Goal: Task Accomplishment & Management: Use online tool/utility

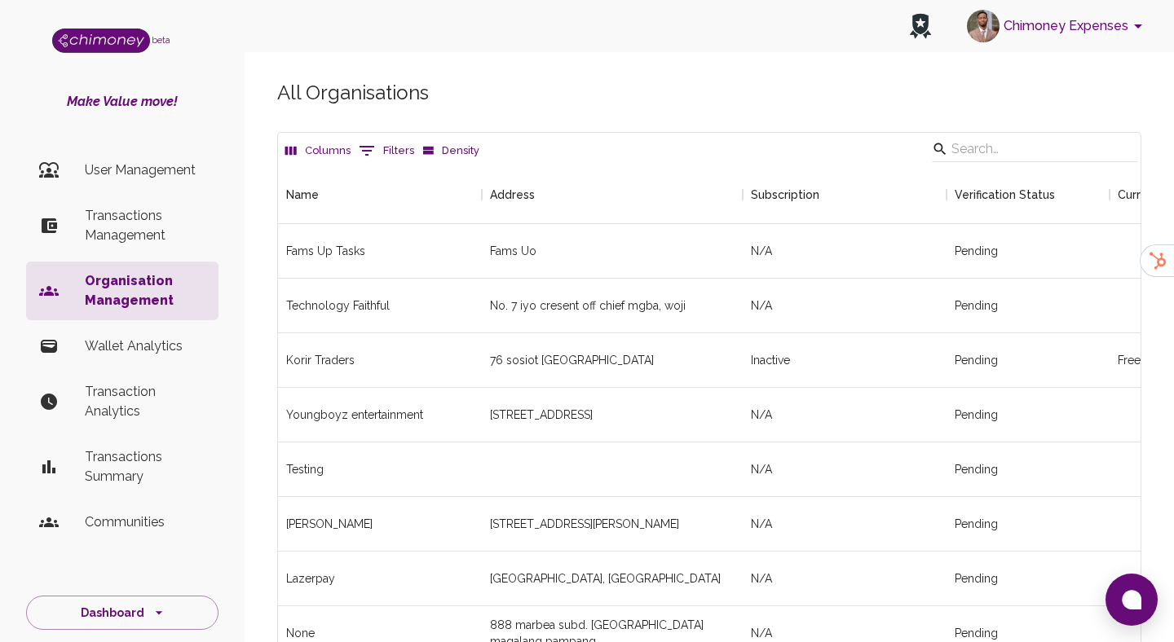
scroll to position [2790, 863]
click at [165, 171] on p "User Management" at bounding box center [145, 171] width 121 height 20
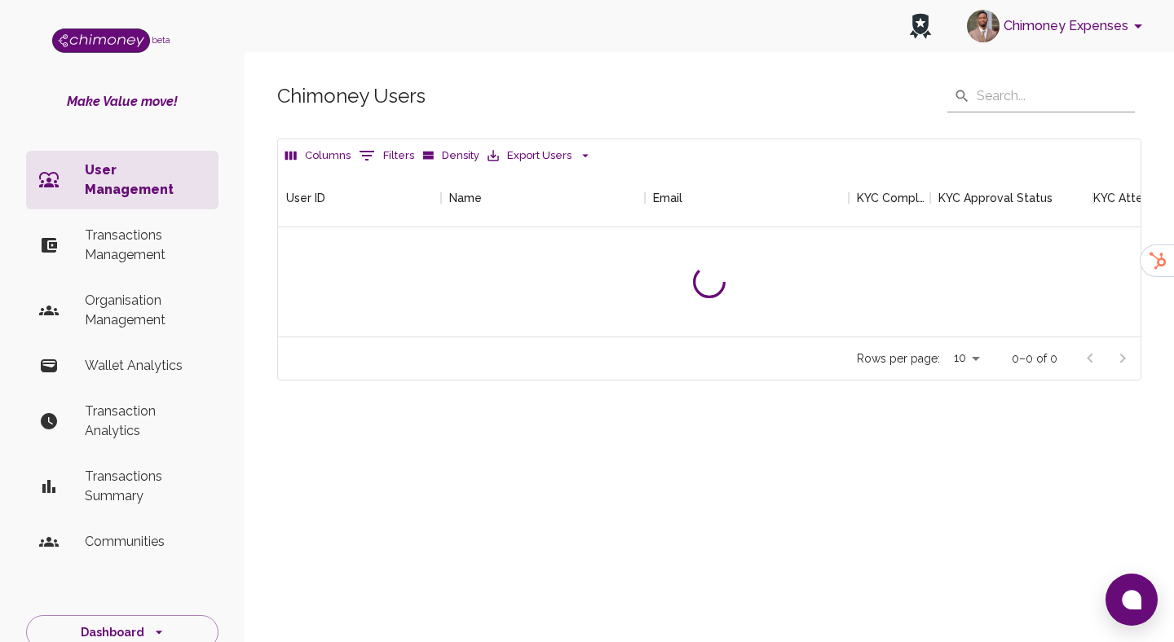
scroll to position [605, 863]
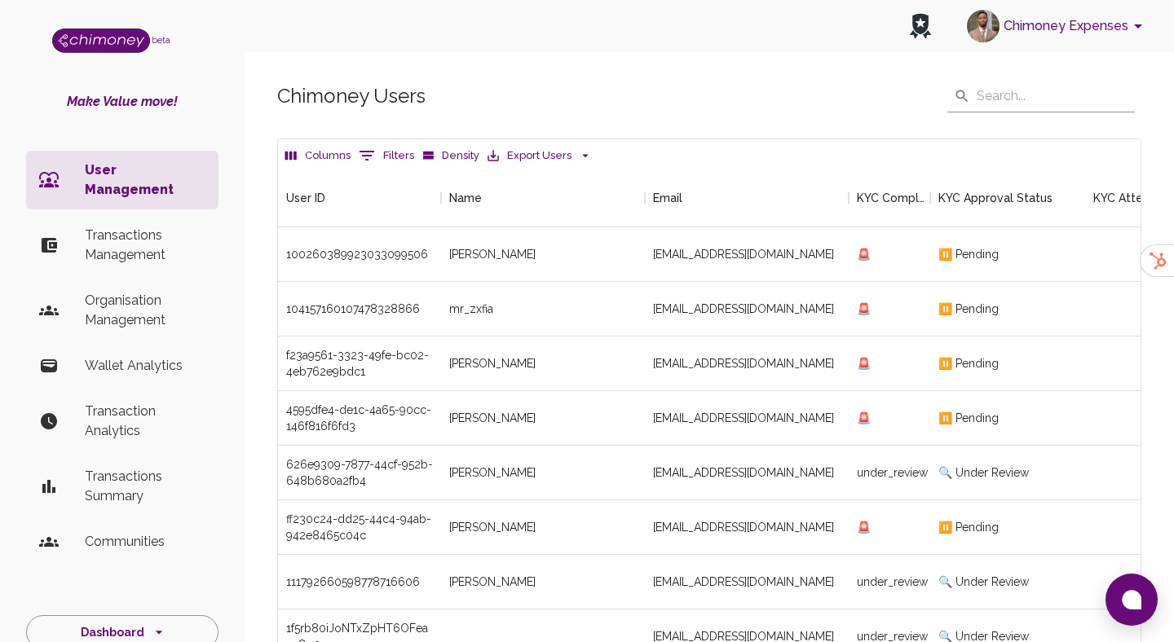
click at [355, 148] on button "0 Filters" at bounding box center [387, 156] width 64 height 26
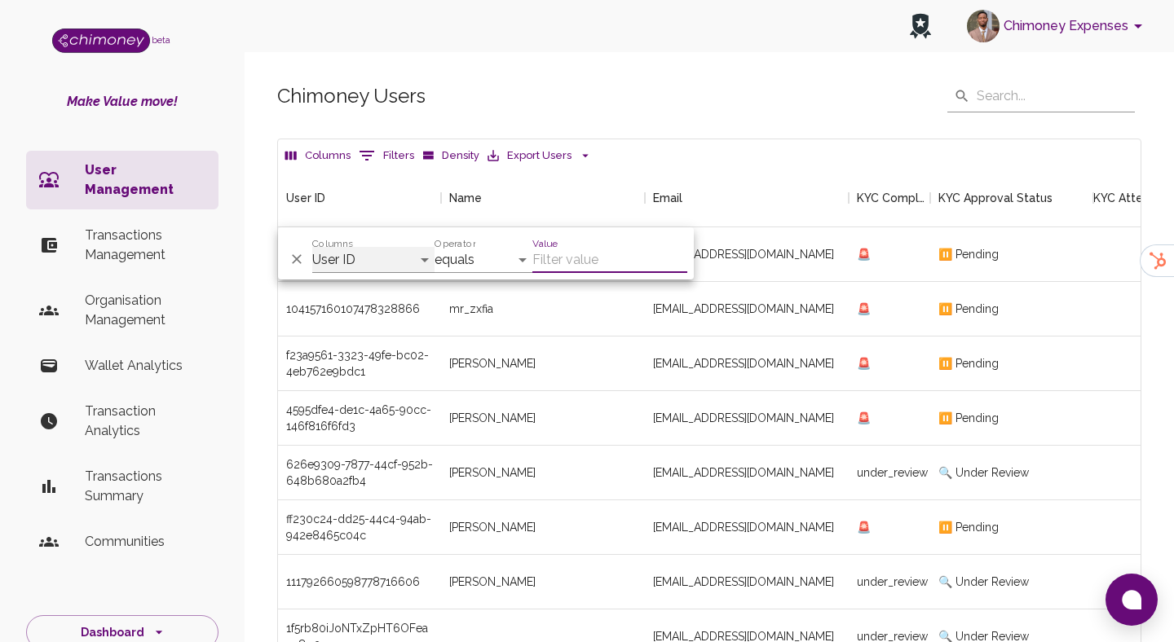
click at [383, 251] on select "User ID Name Email KYC Completed KYC Approval Status KYC Attempts Join date Upd…" at bounding box center [373, 260] width 122 height 26
select select "name"
click at [312, 247] on select "User ID Name Email KYC Completed KYC Approval Status KYC Attempts Join date Upd…" at bounding box center [373, 260] width 122 height 26
click at [573, 254] on input "Value" at bounding box center [609, 260] width 155 height 26
paste input "Nellz"
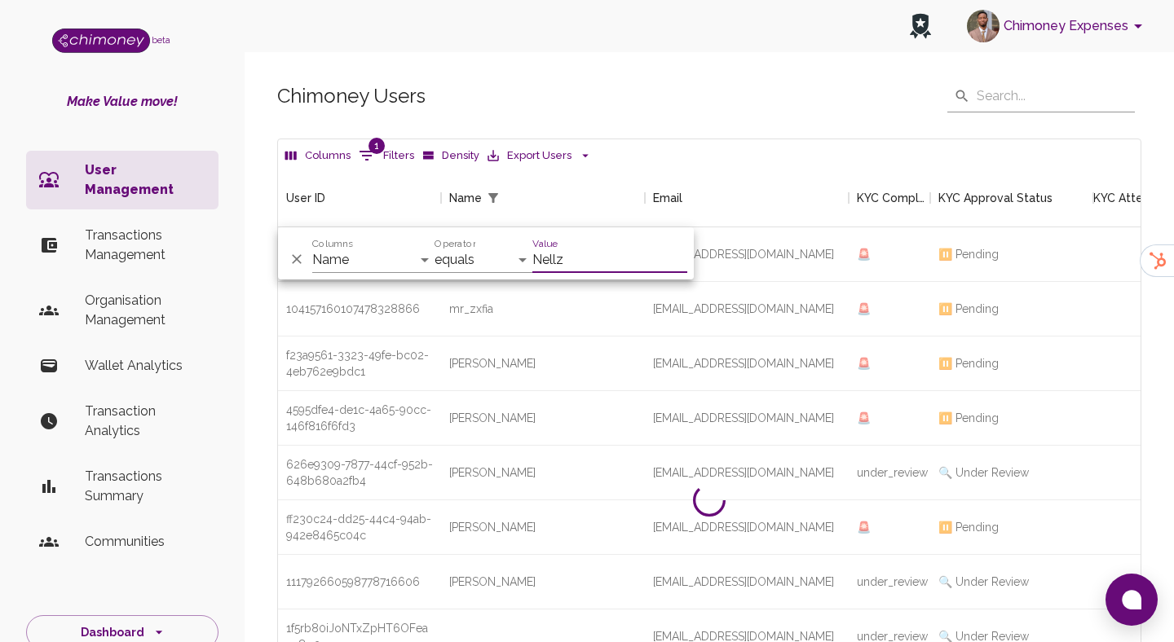
scroll to position [168, 863]
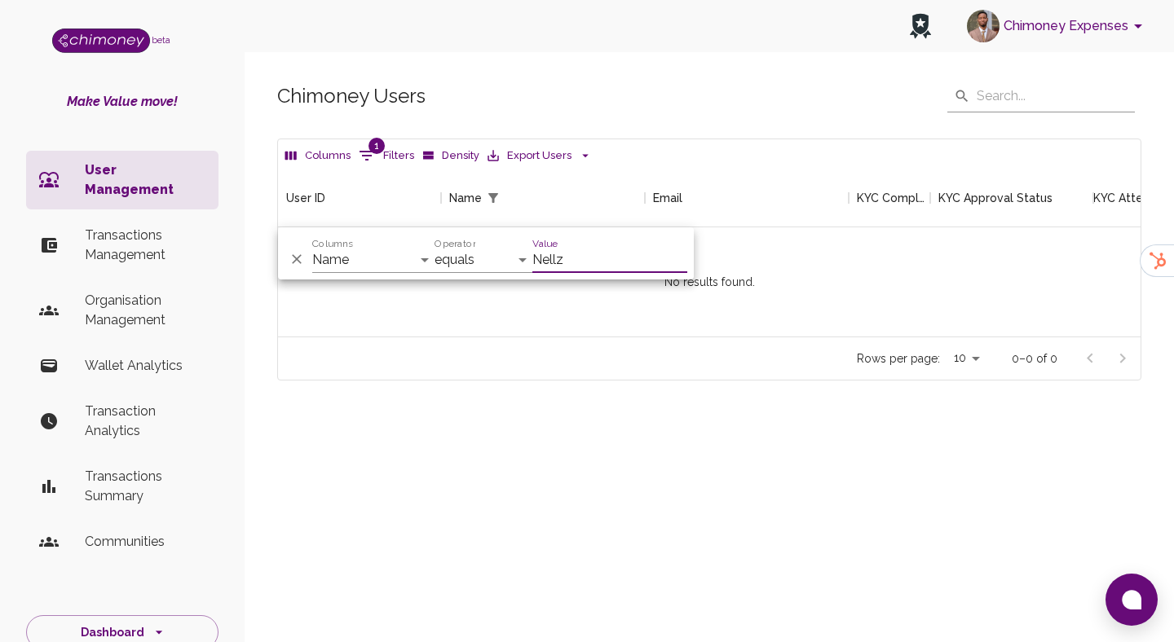
type input "Nellz"
click at [473, 267] on select "contains equals starts with is any of" at bounding box center [484, 260] width 98 height 26
select select "contains"
click at [435, 247] on select "contains equals starts with is any of" at bounding box center [484, 260] width 98 height 26
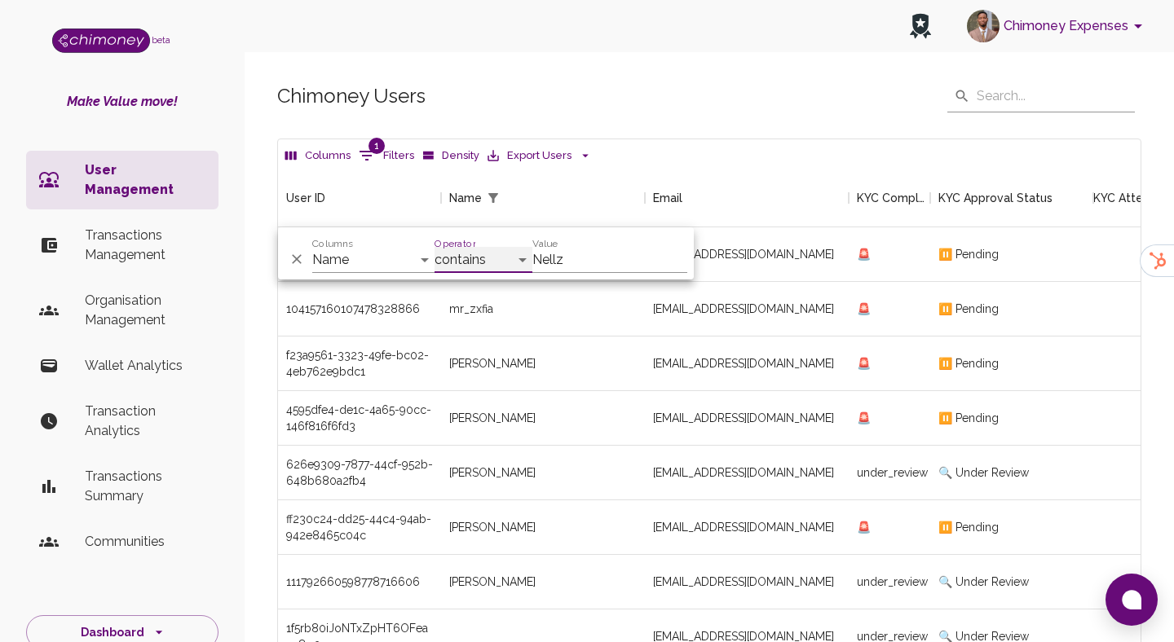
scroll to position [1, 1]
click at [660, 483] on div "[EMAIL_ADDRESS][DOMAIN_NAME]" at bounding box center [747, 473] width 204 height 55
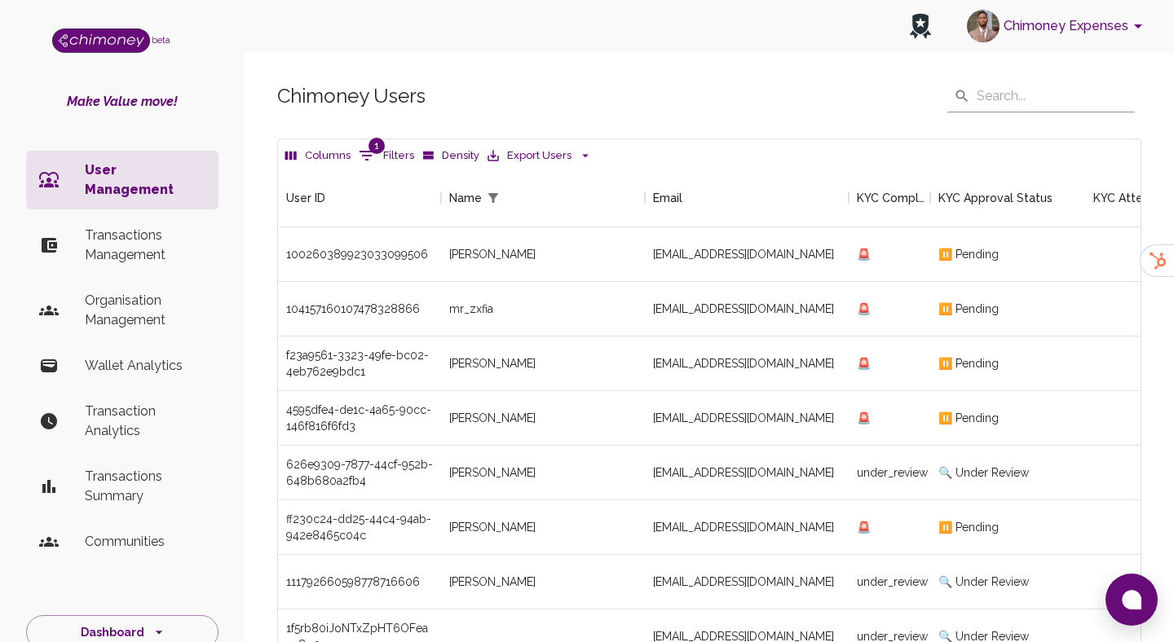
click at [402, 153] on button "1 Filters" at bounding box center [387, 156] width 64 height 26
click at [374, 170] on div "User ID" at bounding box center [351, 198] width 130 height 59
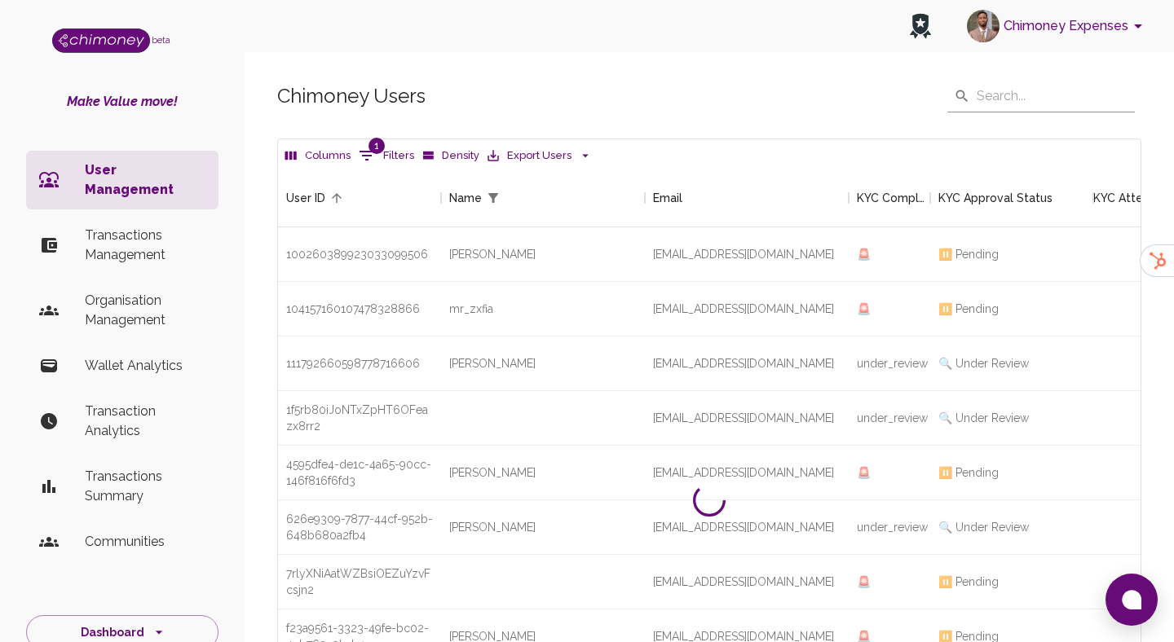
click at [380, 158] on button "1 Filters" at bounding box center [387, 156] width 64 height 26
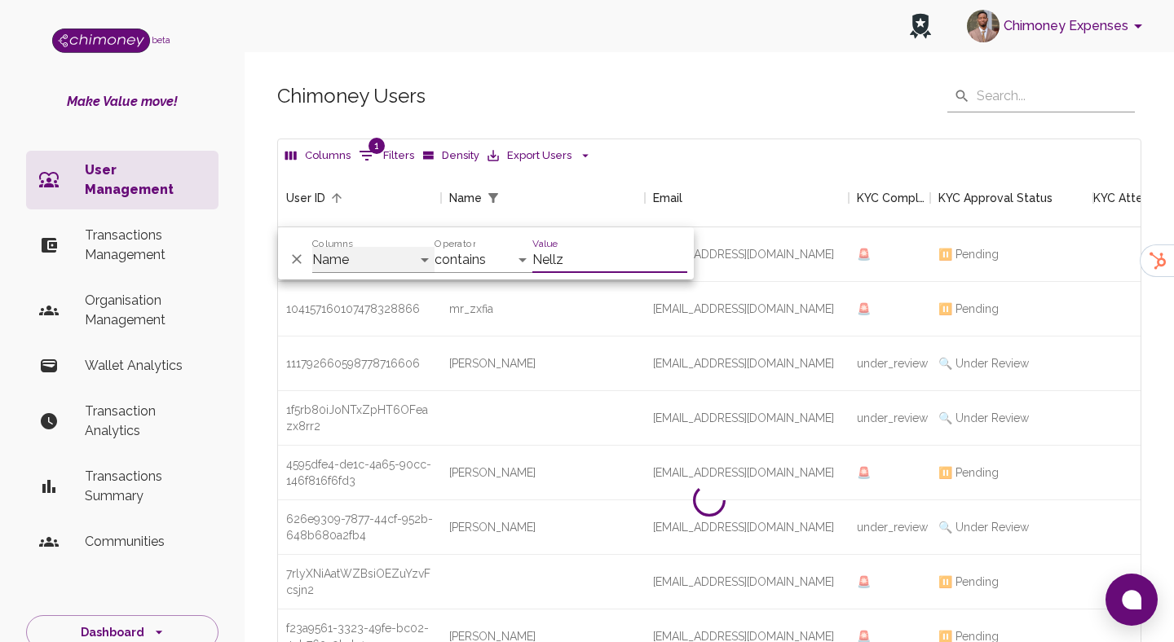
click at [382, 254] on select "User ID Name Email KYC Completed KYC Approval Status KYC Attempts Join date Upd…" at bounding box center [373, 260] width 122 height 26
select select "firstName"
click at [312, 247] on select "User ID Name Email KYC Completed KYC Approval Status KYC Attempts Join date Upd…" at bounding box center [373, 260] width 122 height 26
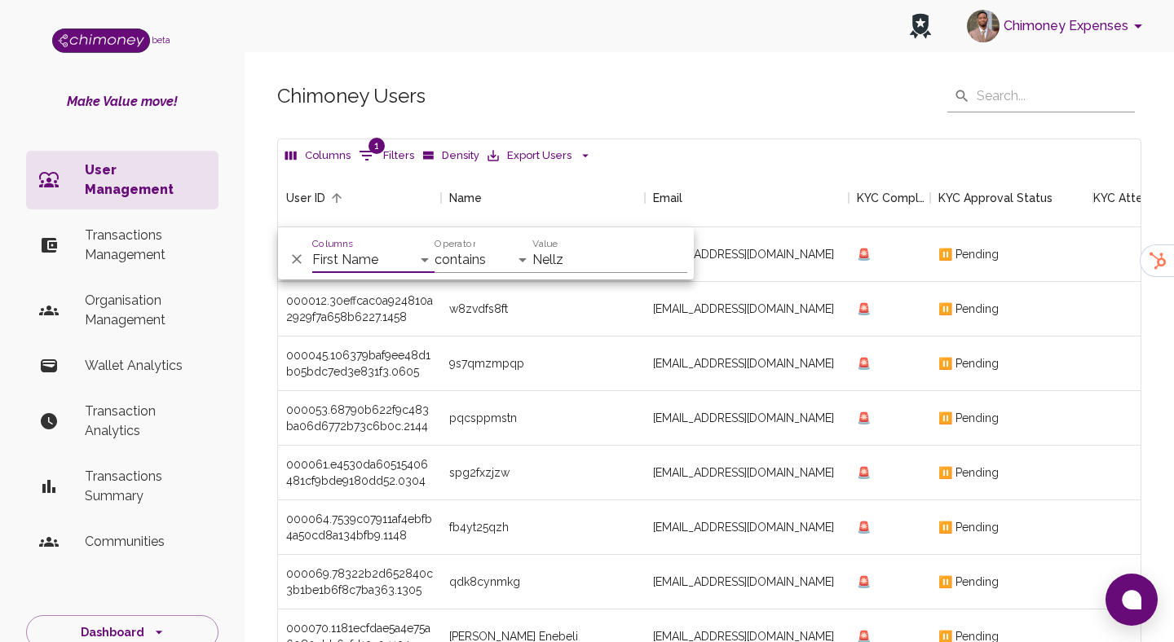
click at [299, 258] on icon "Delete" at bounding box center [297, 259] width 16 height 16
